Goal: Obtain resource: Download file/media

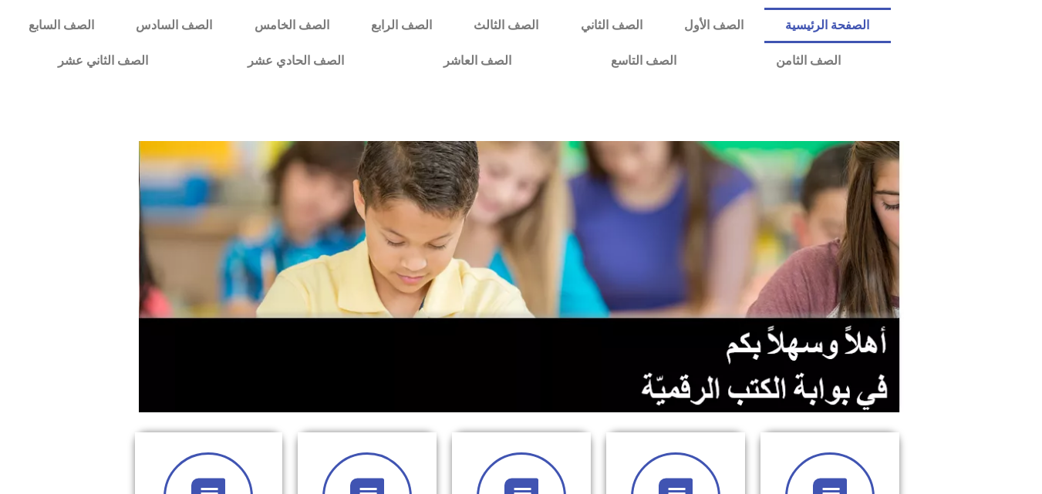
click at [604, 82] on div "الصفحة الرئيسية الصف الأول الصف الثاني الصف الثالث الصف الرابع الصف الخامس الصف…" at bounding box center [449, 43] width 899 height 86
click at [453, 30] on link "الصف الرابع" at bounding box center [401, 25] width 103 height 35
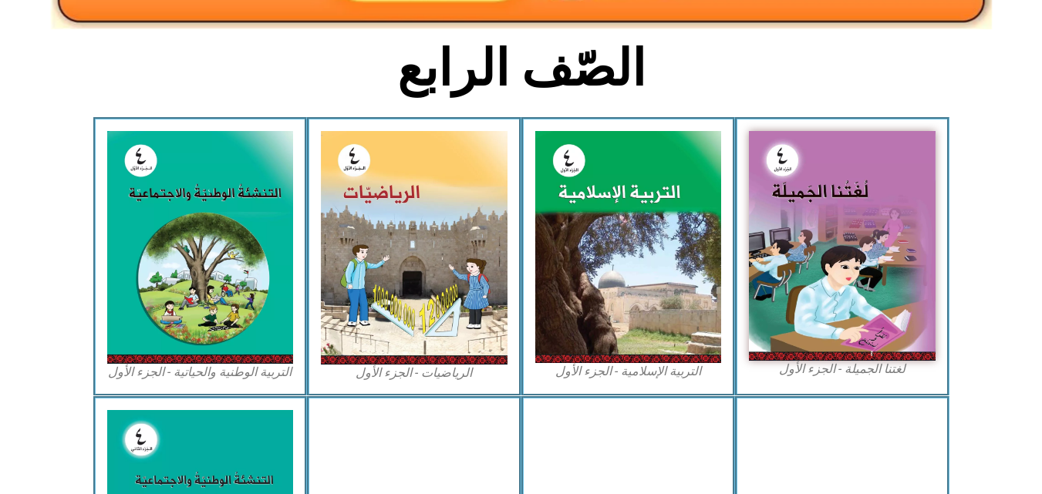
scroll to position [386, 0]
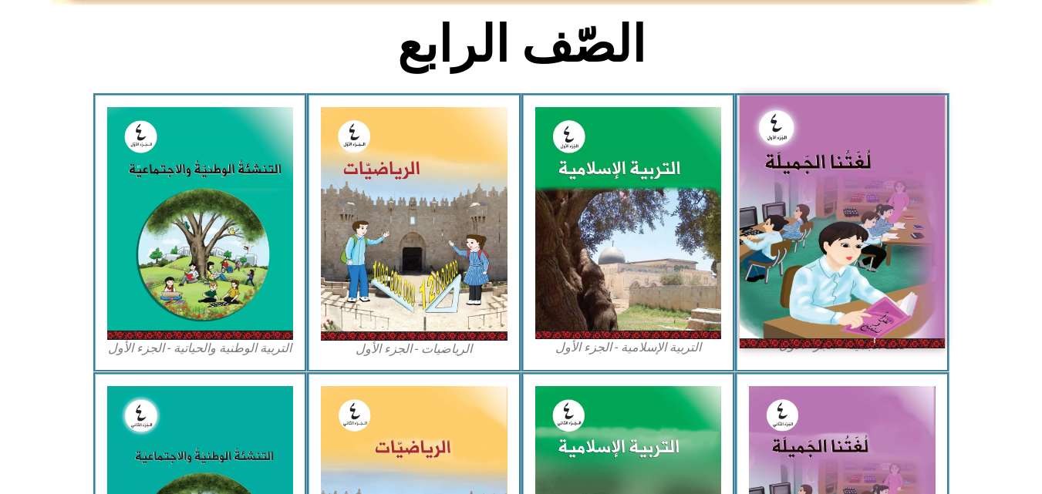
click at [844, 171] on img at bounding box center [842, 222] width 205 height 252
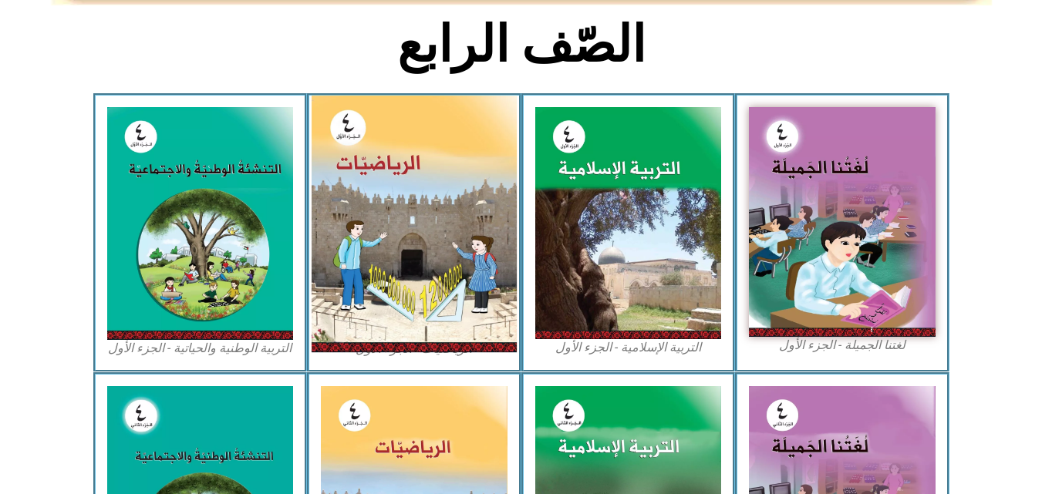
click at [416, 179] on img at bounding box center [414, 224] width 205 height 257
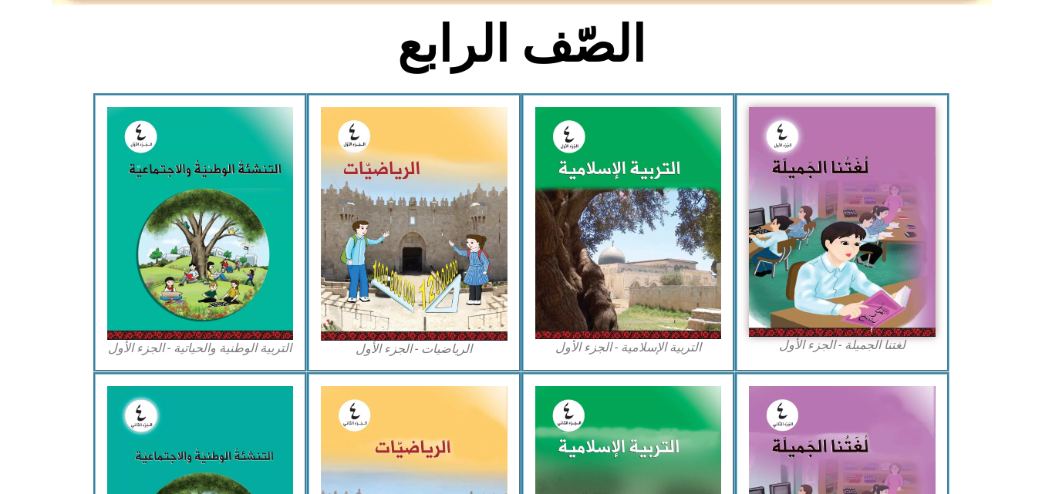
click at [1002, 156] on icon at bounding box center [520, 145] width 1043 height 104
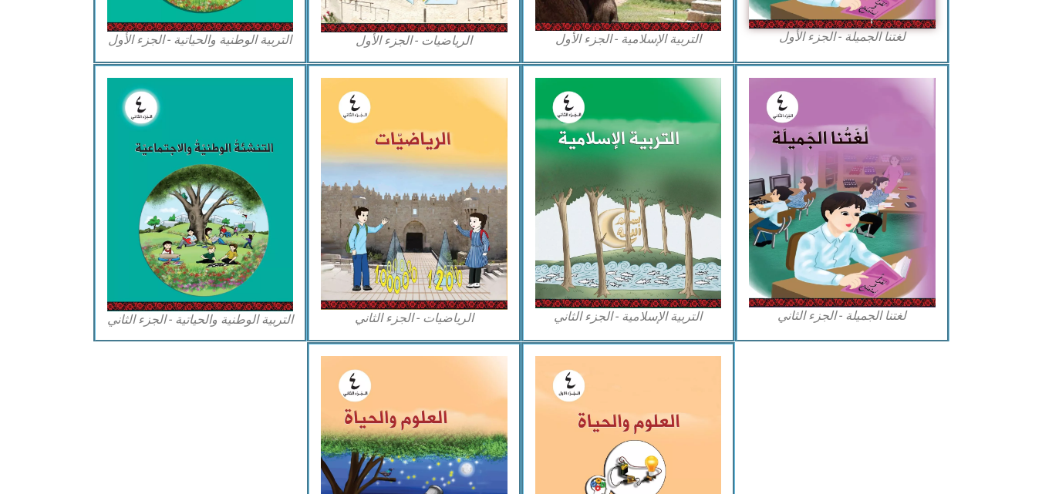
scroll to position [848, 0]
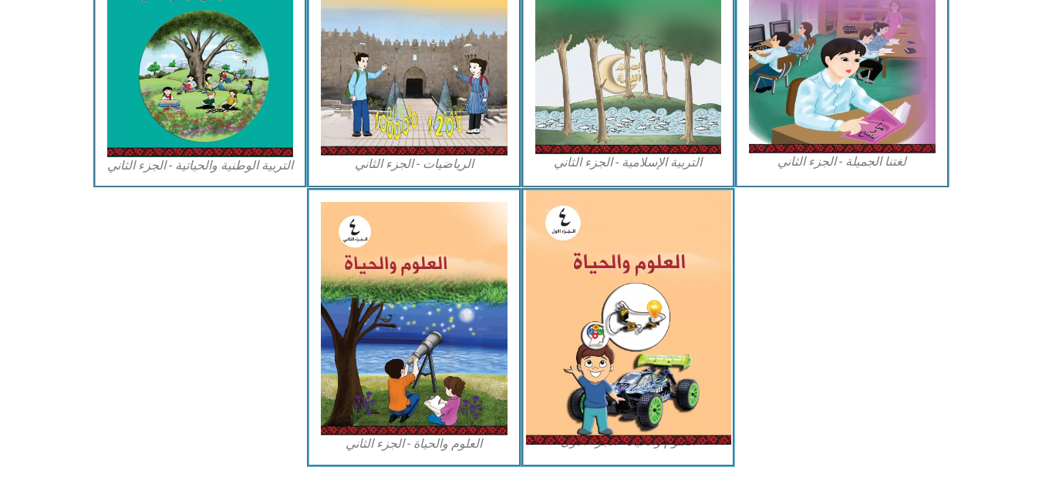
click at [614, 279] on img at bounding box center [627, 318] width 205 height 255
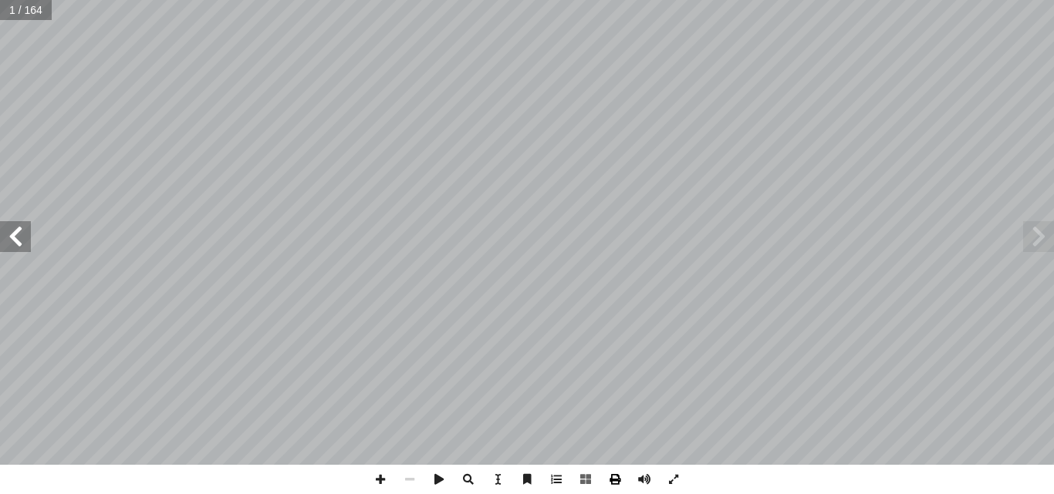
click at [612, 481] on span at bounding box center [614, 479] width 29 height 29
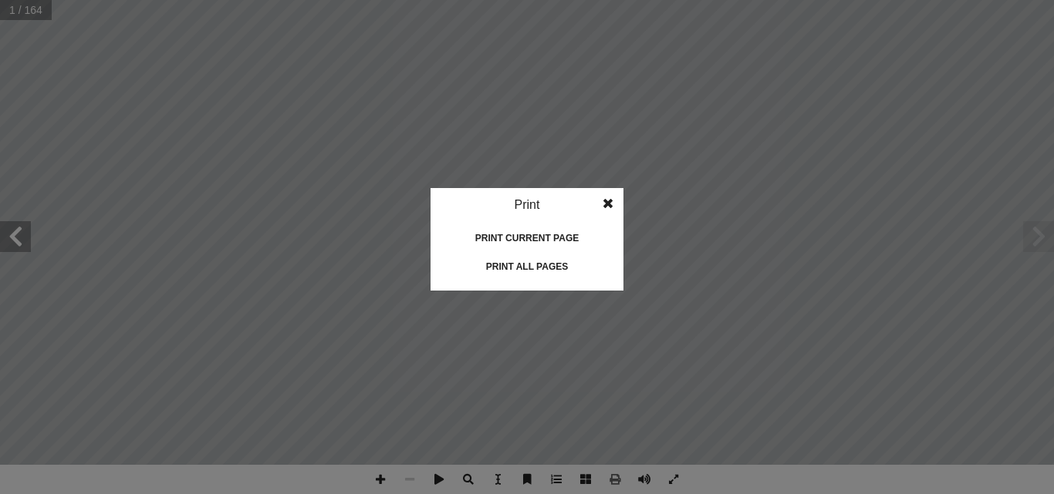
click at [531, 265] on div "Print all pages" at bounding box center [527, 267] width 154 height 25
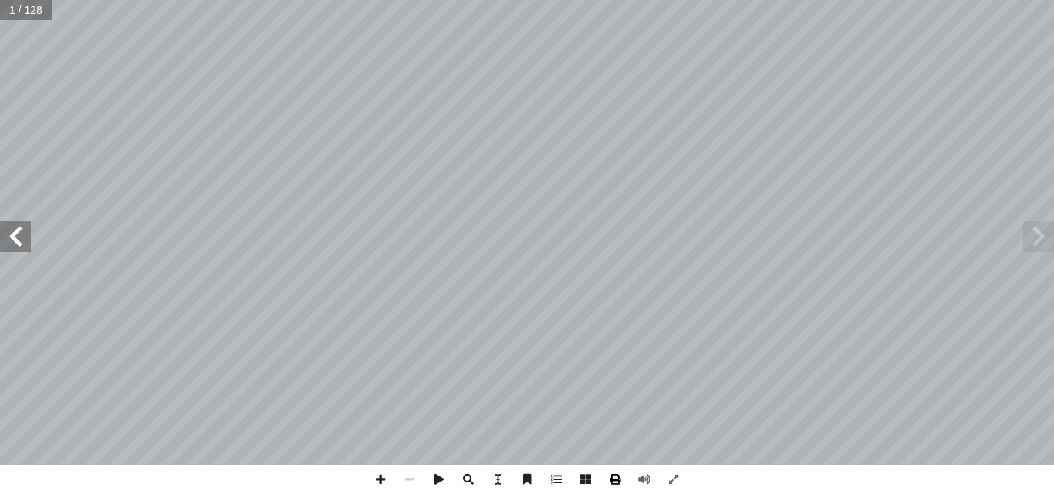
click at [617, 483] on span at bounding box center [614, 479] width 29 height 29
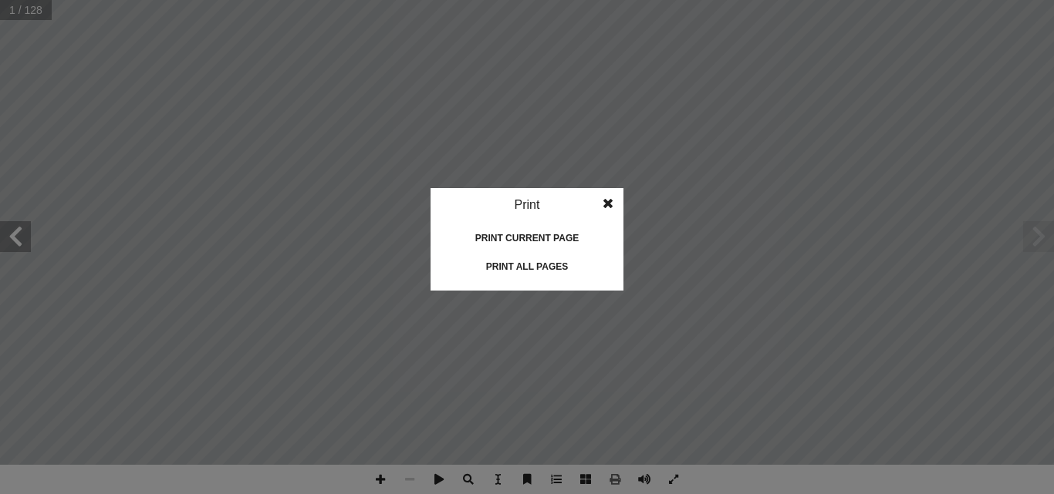
click at [514, 268] on div "Print all pages" at bounding box center [527, 267] width 154 height 25
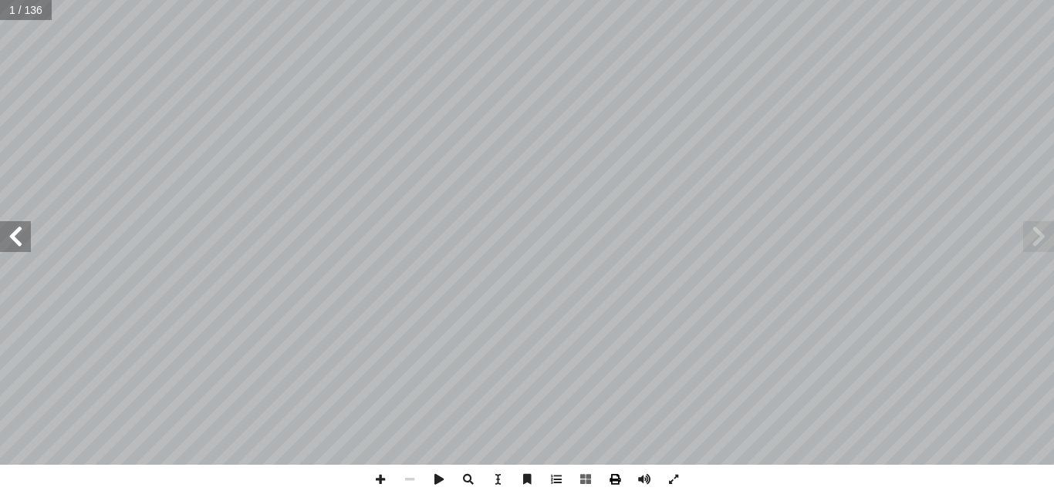
click at [611, 478] on span at bounding box center [614, 479] width 29 height 29
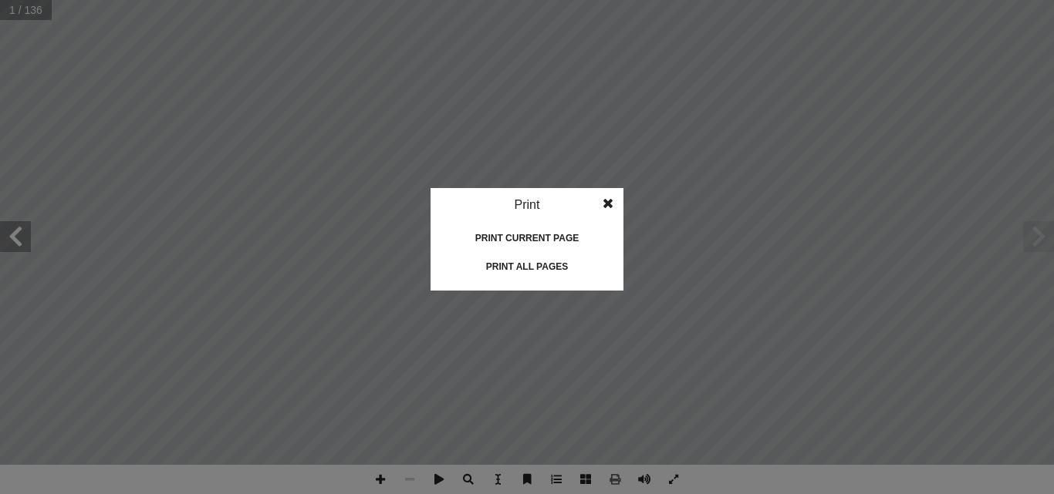
click at [508, 268] on div "Print all pages" at bounding box center [527, 267] width 154 height 25
